Goal: Complete application form

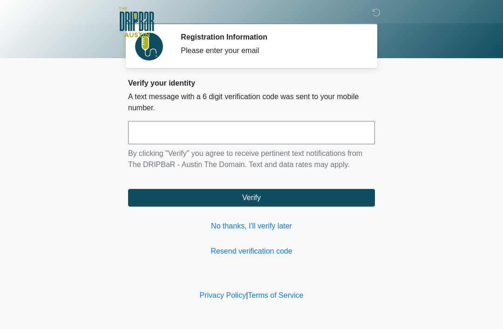
click at [265, 230] on link "No thanks, I'll verify later" at bounding box center [251, 226] width 247 height 11
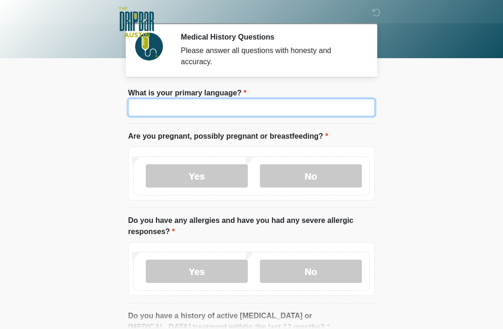
click at [209, 108] on input "What is your primary language?" at bounding box center [251, 108] width 247 height 18
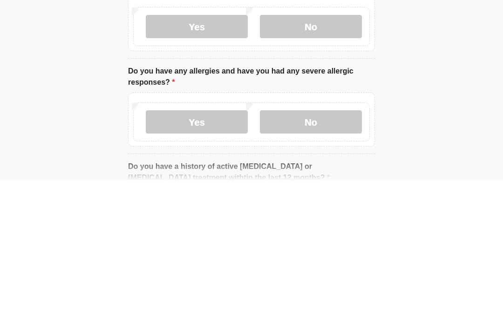
type input "*******"
click at [316, 164] on label "No" at bounding box center [311, 175] width 102 height 23
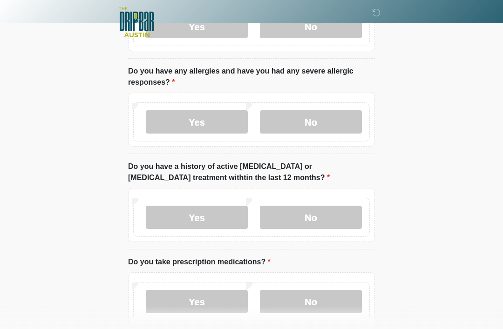
click at [313, 132] on label "No" at bounding box center [311, 121] width 102 height 23
click at [317, 216] on label "No" at bounding box center [311, 217] width 102 height 23
click at [319, 296] on label "No" at bounding box center [311, 301] width 102 height 23
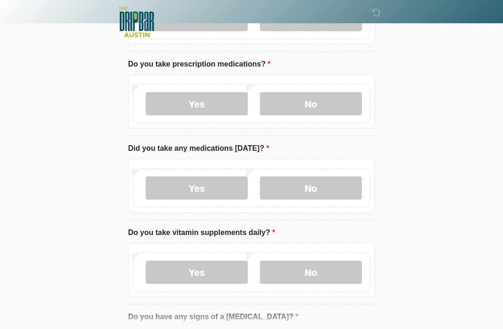
scroll to position [359, 0]
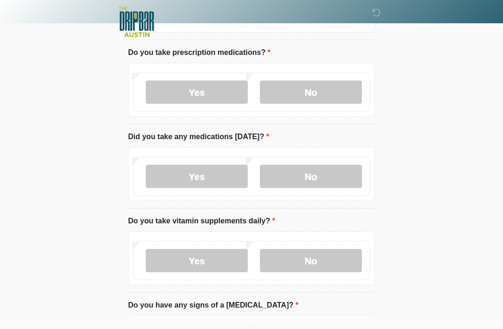
click at [324, 177] on label "No" at bounding box center [311, 176] width 102 height 23
click at [318, 263] on label "No" at bounding box center [311, 260] width 102 height 23
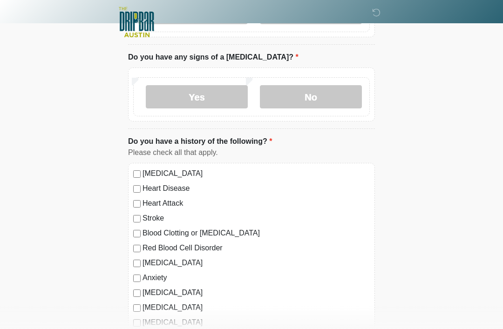
scroll to position [620, 0]
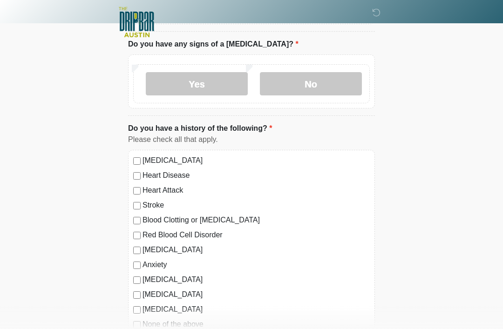
click at [320, 81] on label "No" at bounding box center [311, 83] width 102 height 23
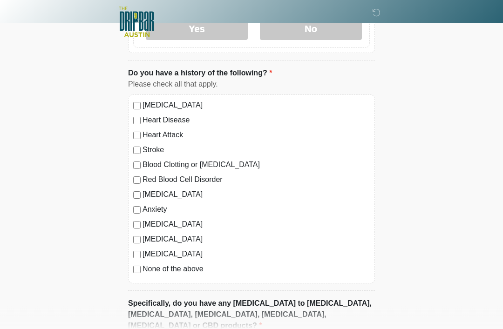
scroll to position [776, 0]
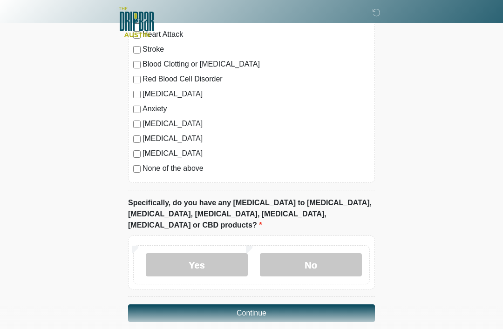
click at [318, 253] on label "No" at bounding box center [311, 264] width 102 height 23
click at [277, 305] on button "Continue" at bounding box center [251, 314] width 247 height 18
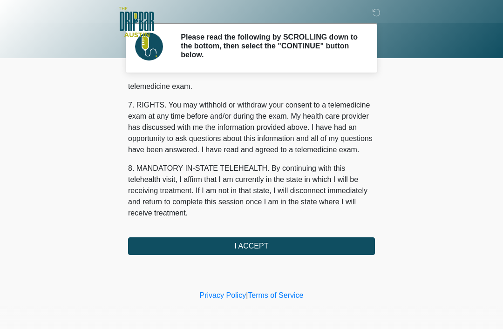
scroll to position [408, 0]
click at [271, 241] on button "I ACCEPT" at bounding box center [251, 247] width 247 height 18
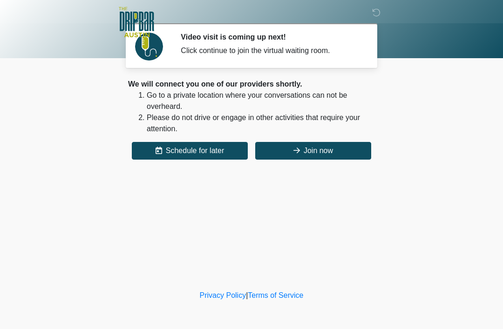
click at [314, 150] on button "Join now" at bounding box center [313, 151] width 116 height 18
